Goal: Transaction & Acquisition: Purchase product/service

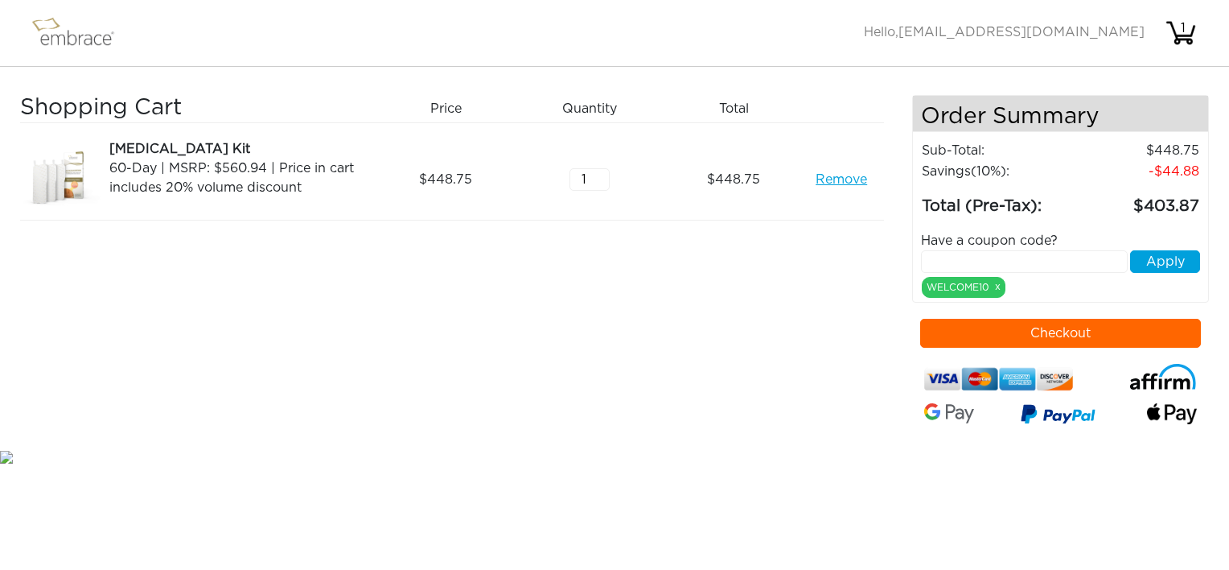
click at [934, 256] on input "text" at bounding box center [1024, 261] width 207 height 23
type input "TUCKORTREAT"
drag, startPoint x: 1170, startPoint y: 264, endPoint x: 952, endPoint y: 253, distance: 218.3
click at [1167, 265] on button "Apply" at bounding box center [1165, 261] width 70 height 23
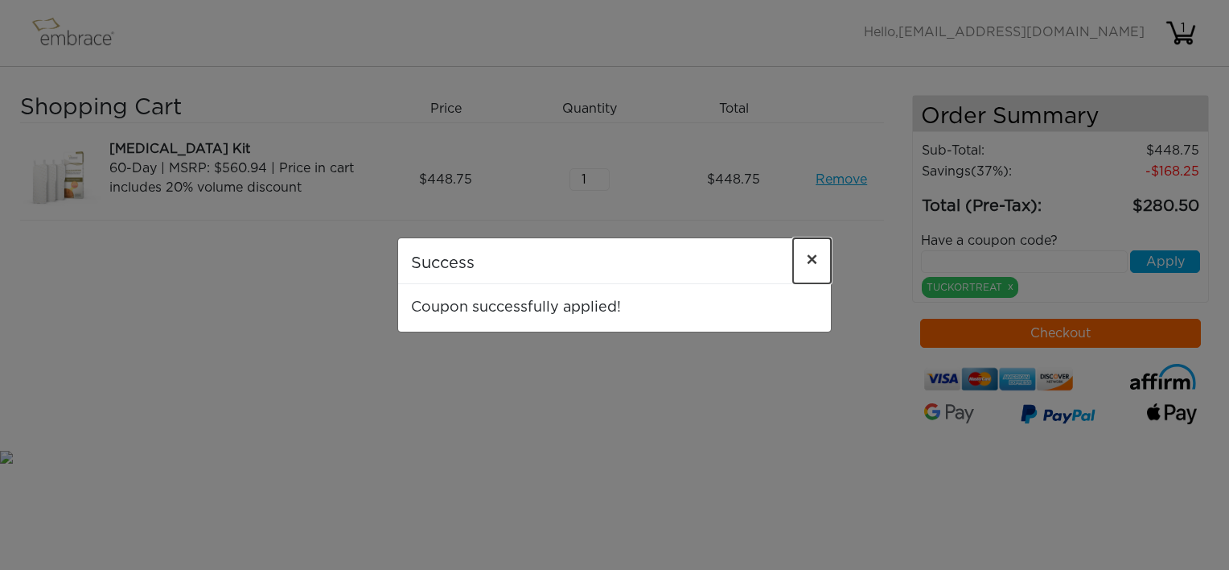
drag, startPoint x: 819, startPoint y: 261, endPoint x: 695, endPoint y: 224, distance: 129.3
click at [818, 261] on button "×" at bounding box center [812, 260] width 38 height 45
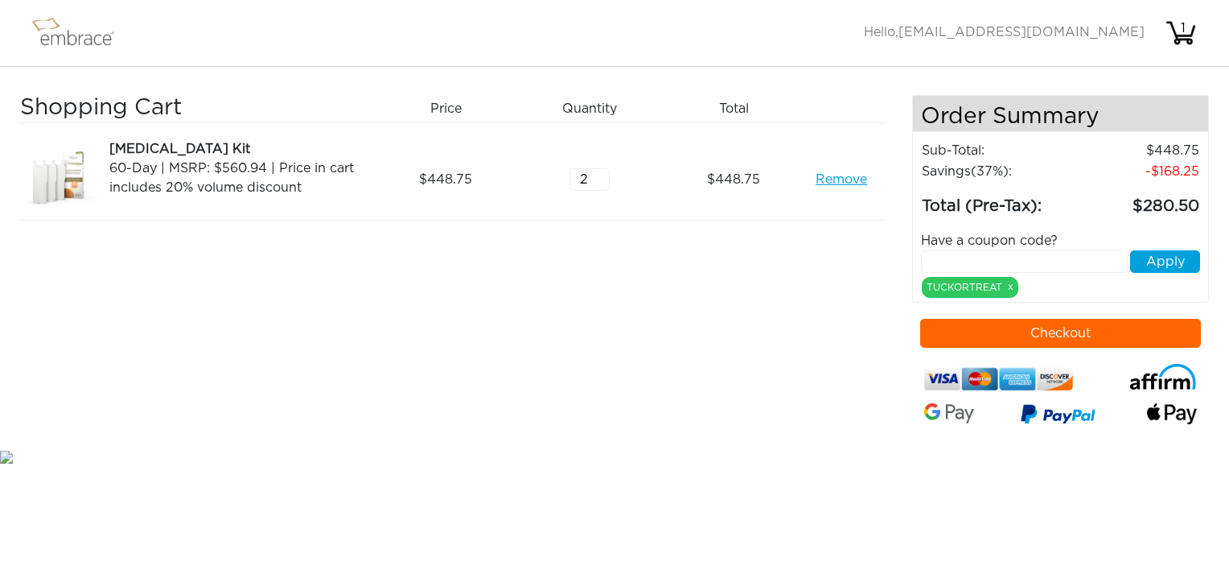
click at [602, 173] on input "2" at bounding box center [590, 179] width 40 height 23
click at [602, 173] on input "3" at bounding box center [590, 179] width 40 height 23
click at [602, 173] on input "4" at bounding box center [590, 179] width 40 height 23
click at [599, 183] on input "3" at bounding box center [590, 179] width 40 height 23
click at [599, 183] on input "2" at bounding box center [590, 179] width 40 height 23
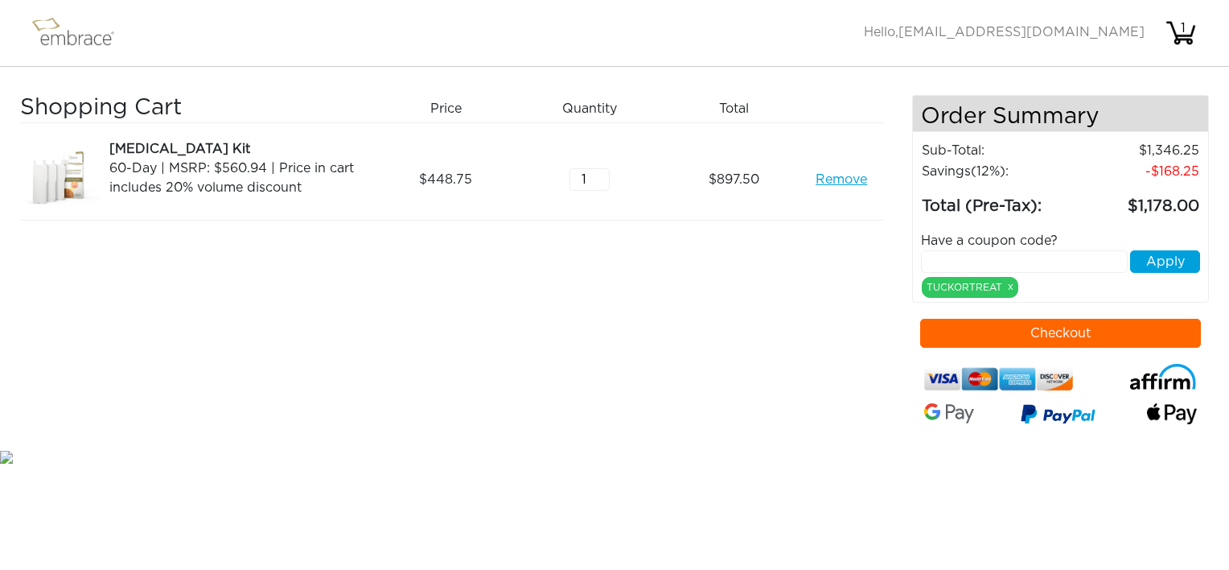
click at [599, 183] on input "1" at bounding box center [590, 179] width 40 height 23
type input "0"
click at [599, 183] on input "0" at bounding box center [590, 179] width 40 height 23
click at [820, 179] on link "Remove" at bounding box center [841, 179] width 51 height 19
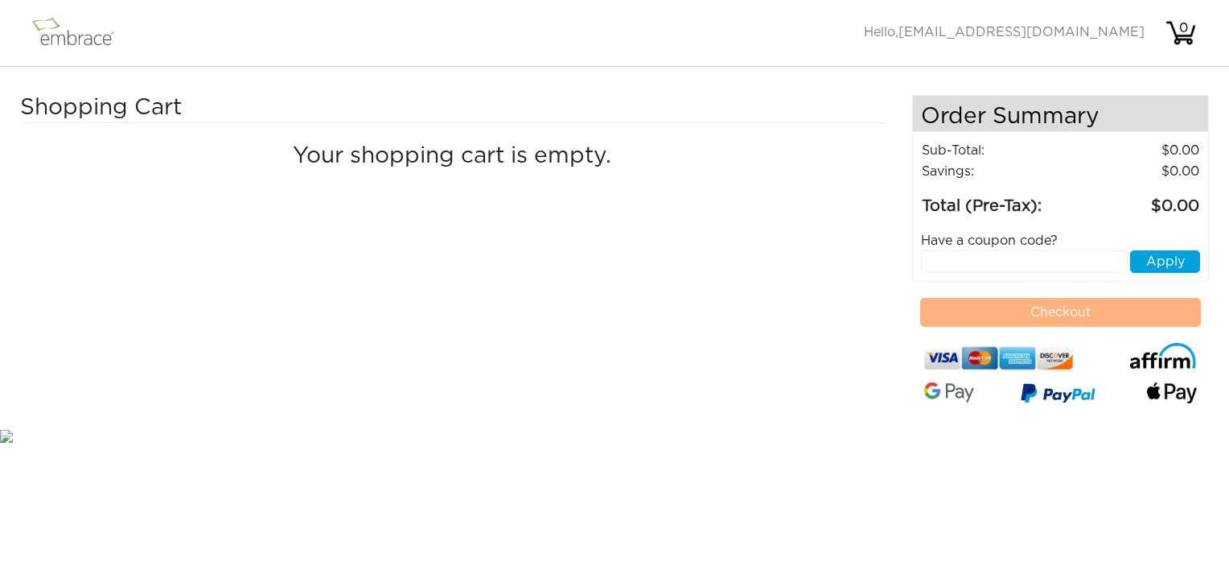
click at [801, 356] on div "Shopping Cart Your shopping cart is empty." at bounding box center [466, 260] width 892 height 331
